Goal: Find specific page/section: Find specific page/section

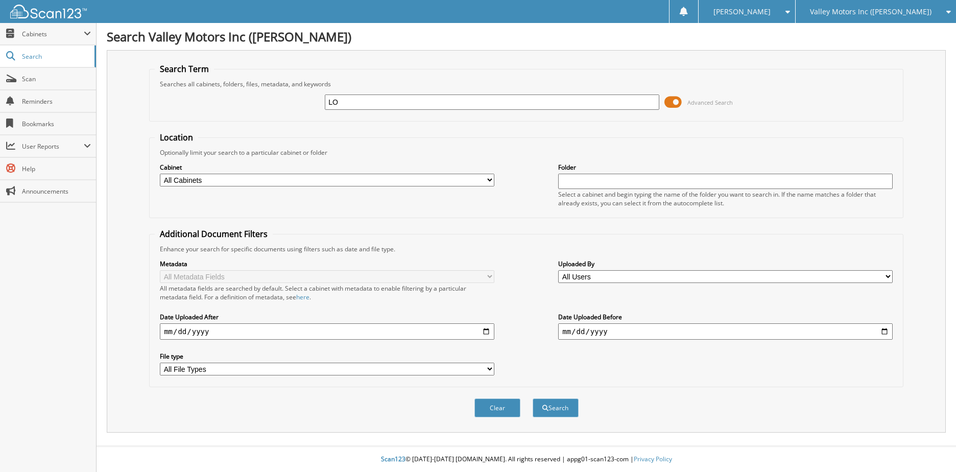
type input "L"
type input "RUSH TITLE"
click at [563, 407] on button "Search" at bounding box center [556, 407] width 46 height 19
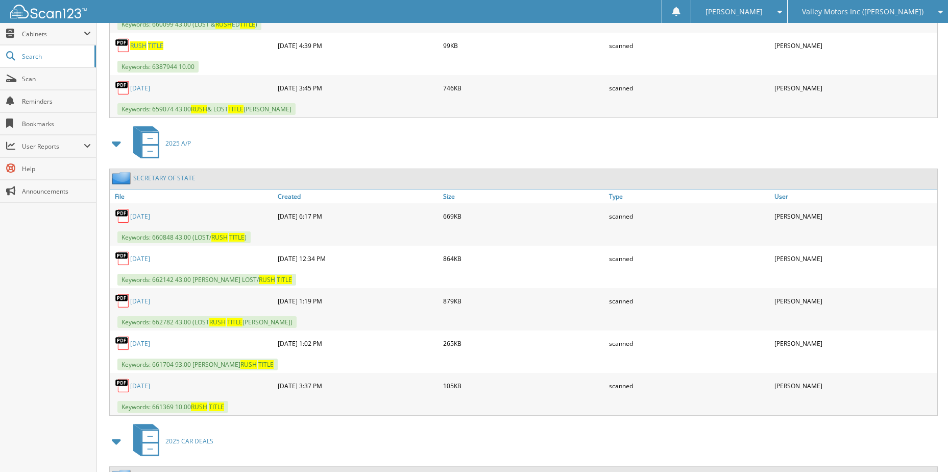
scroll to position [715, 0]
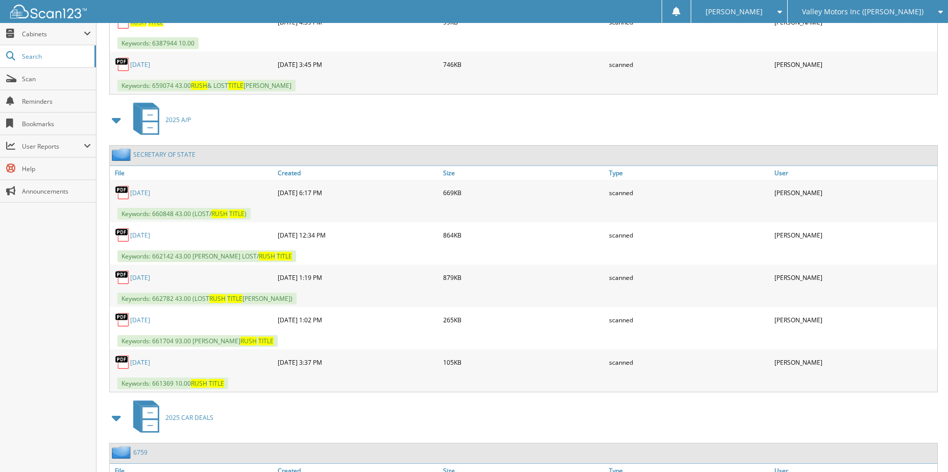
click at [148, 364] on link "03 MAR" at bounding box center [140, 362] width 20 height 9
click at [27, 75] on span "Scan" at bounding box center [56, 79] width 69 height 9
